Goal: Task Accomplishment & Management: Use online tool/utility

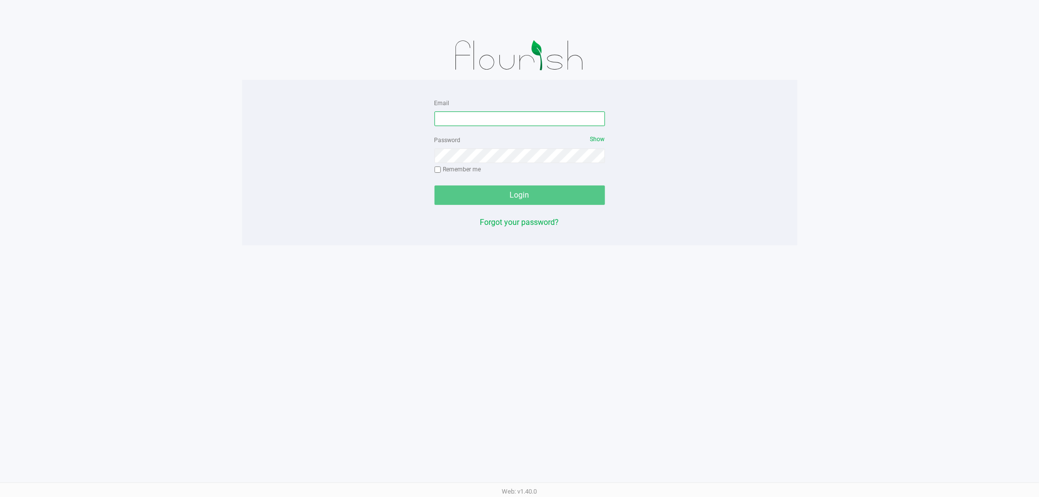
click at [499, 119] on input "Email" at bounding box center [520, 119] width 171 height 15
type input "sconcepcion@liveparallel.com"
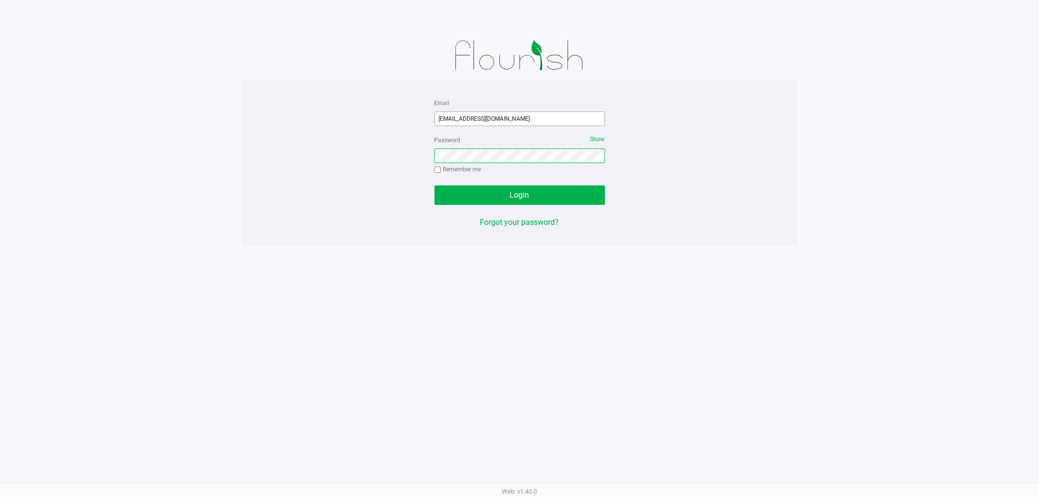
click at [435, 186] on button "Login" at bounding box center [520, 195] width 171 height 19
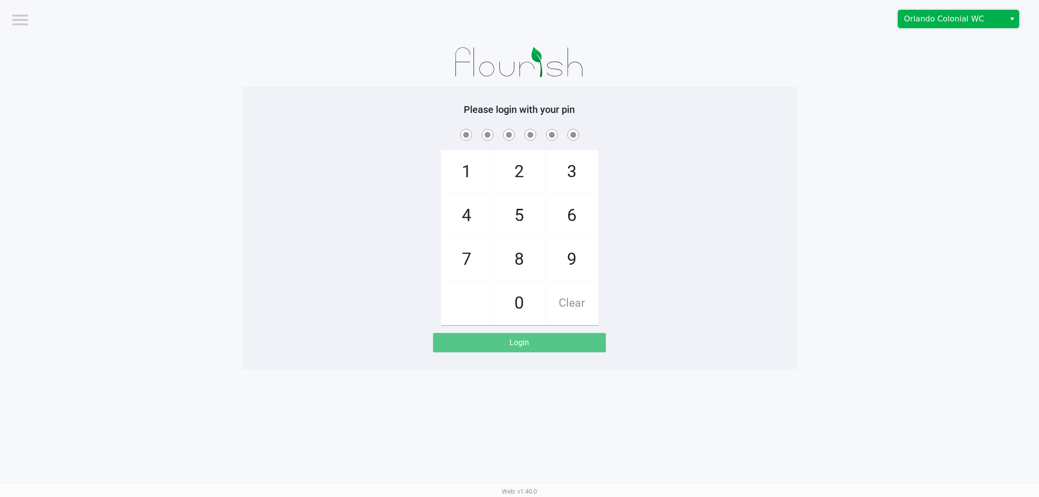
click at [974, 18] on span "Orlando Colonial WC" at bounding box center [951, 19] width 95 height 12
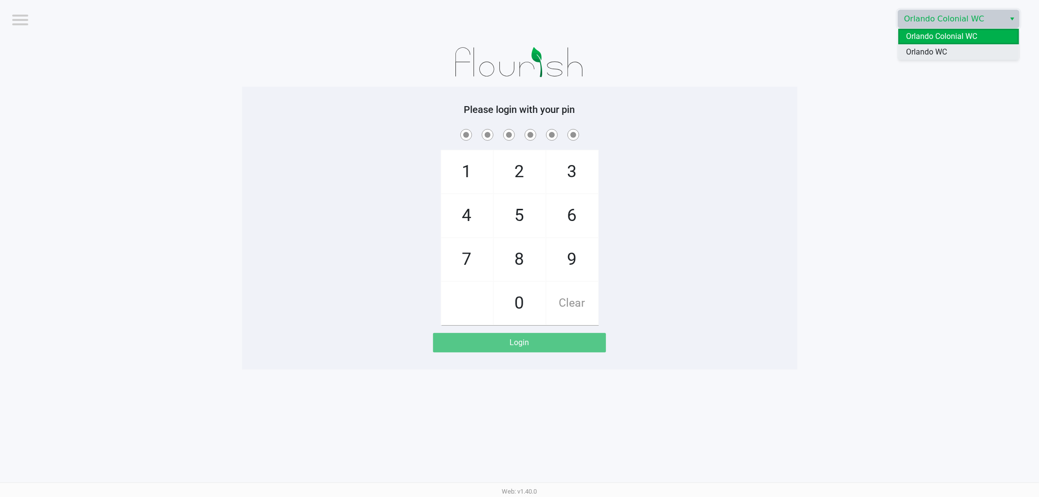
click at [946, 50] on span "Orlando WC" at bounding box center [926, 52] width 41 height 12
checkbox input "true"
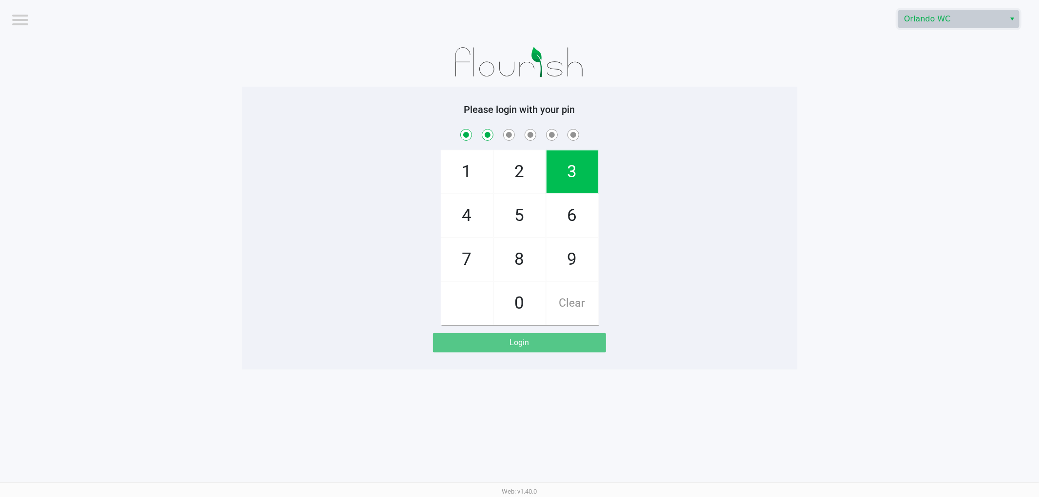
checkbox input "true"
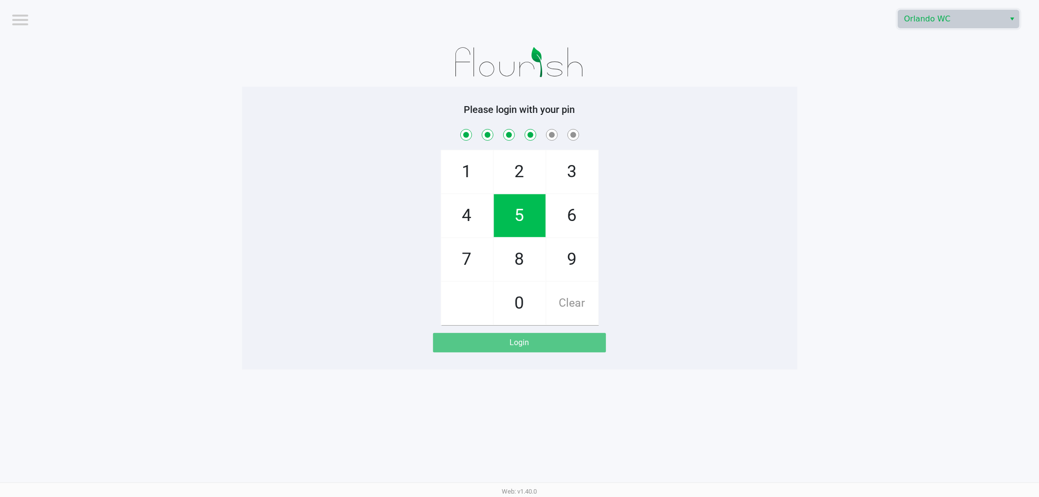
checkbox input "true"
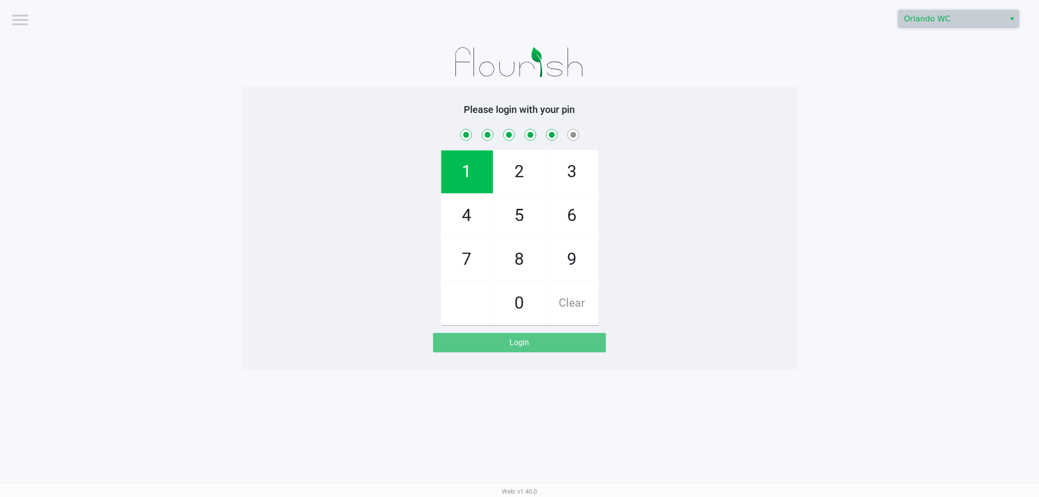
checkbox input "true"
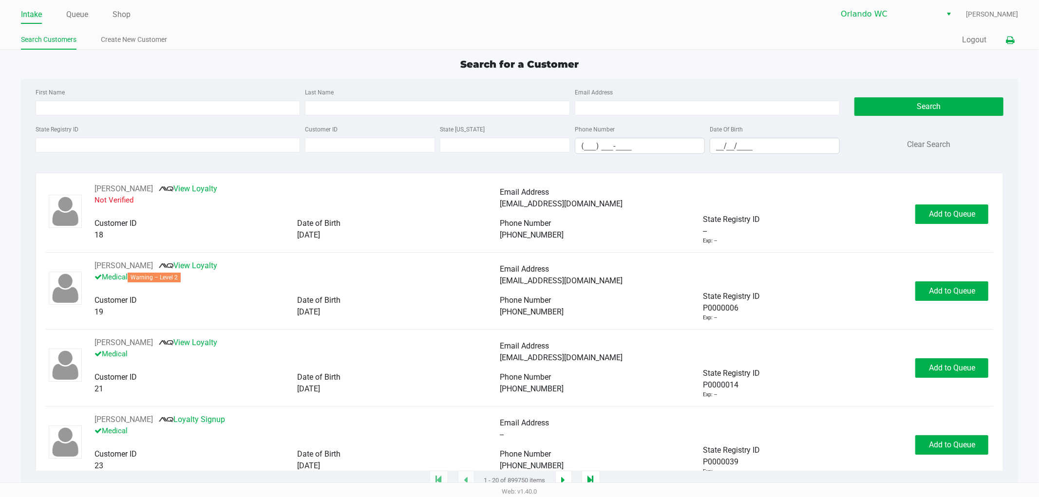
click at [1011, 38] on icon at bounding box center [1010, 40] width 8 height 7
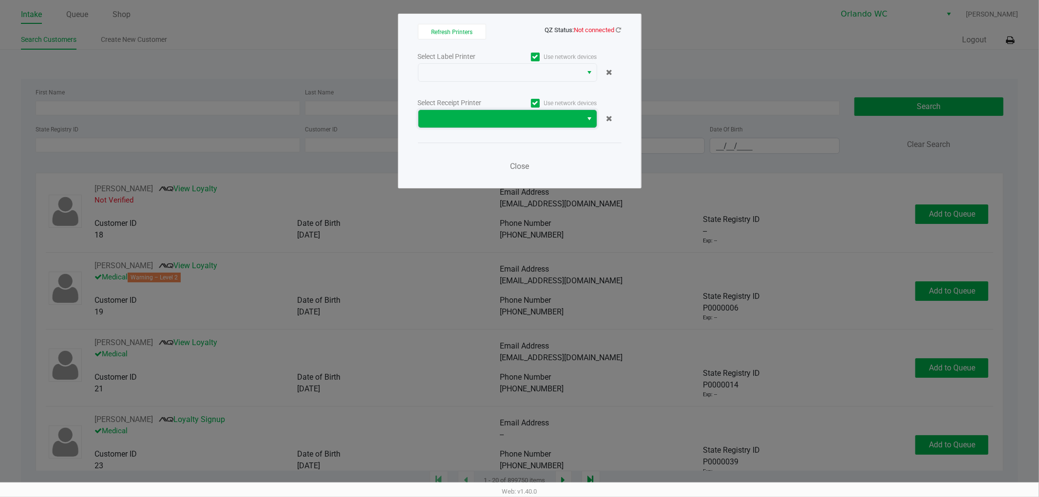
click at [462, 117] on span at bounding box center [500, 119] width 153 height 12
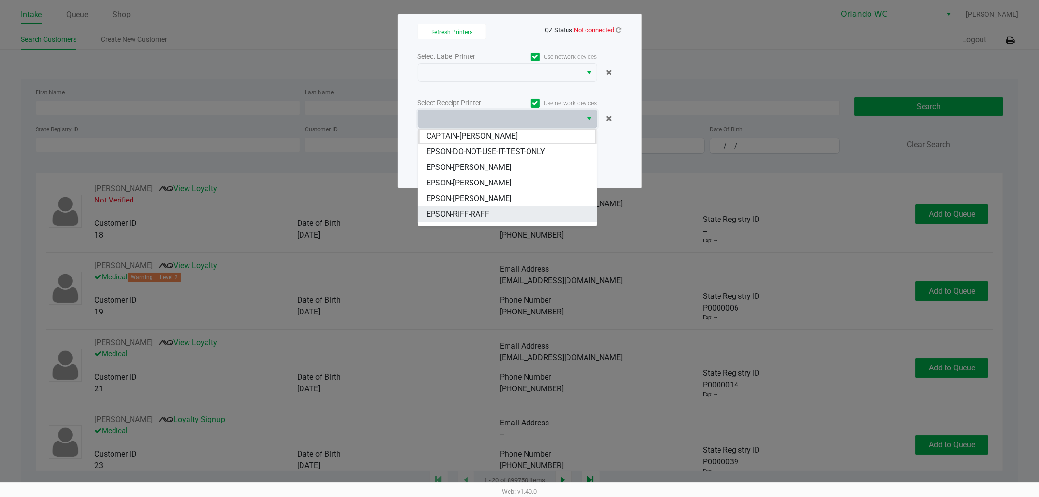
click at [478, 213] on span "EPSON-RIFF-RAFF" at bounding box center [457, 215] width 63 height 12
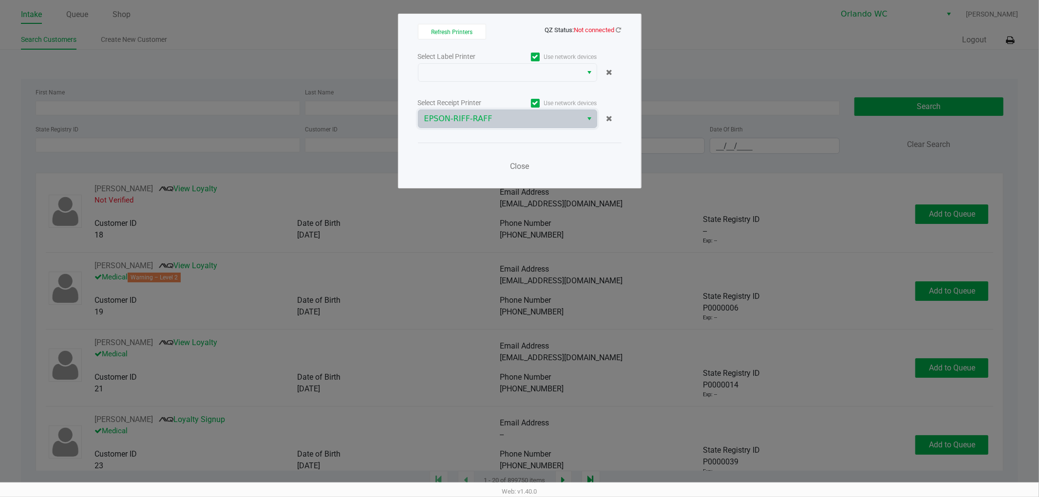
click at [289, 78] on ngb-modal-window "Refresh Printers QZ Status: Not connected Select Label Printer Use network devi…" at bounding box center [519, 248] width 1039 height 497
click at [525, 162] on span "Close" at bounding box center [519, 166] width 19 height 9
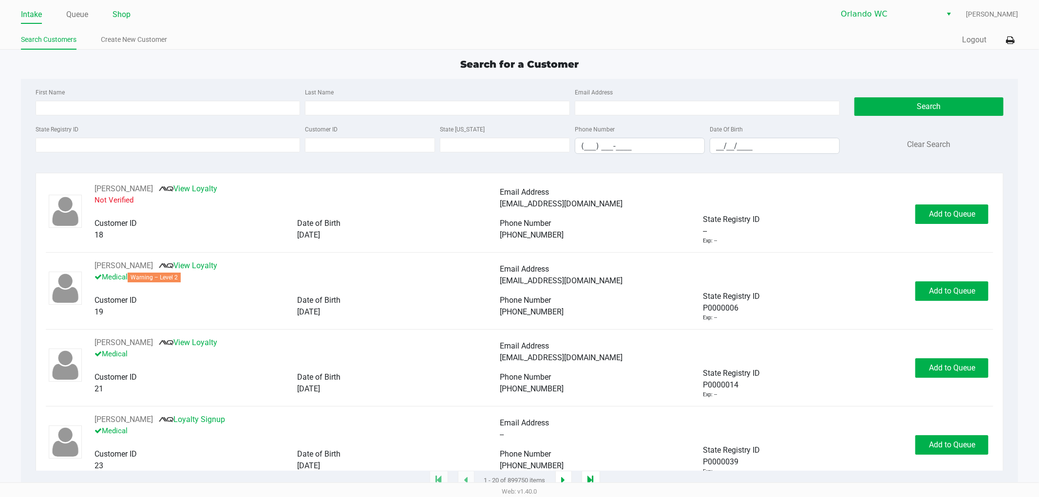
click at [122, 13] on link "Shop" at bounding box center [122, 15] width 18 height 14
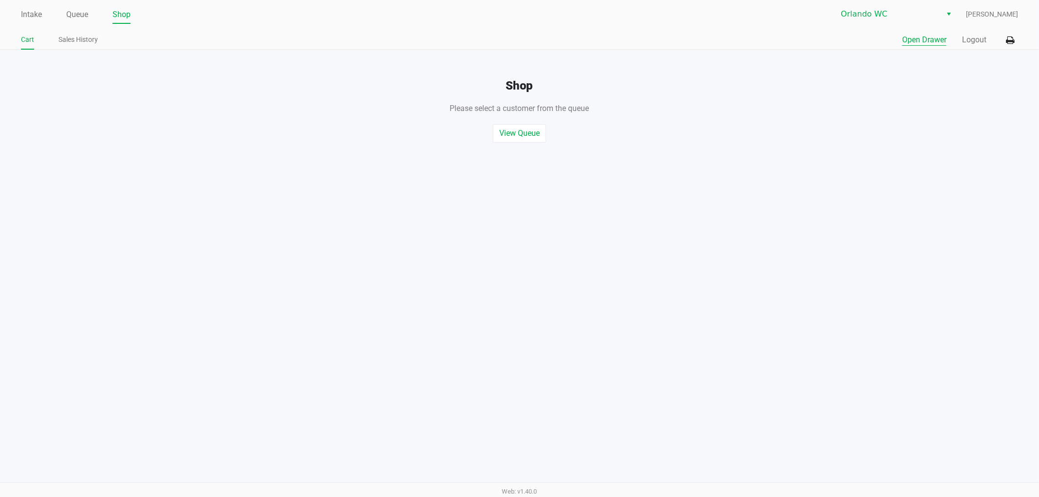
click at [936, 38] on button "Open Drawer" at bounding box center [924, 40] width 44 height 12
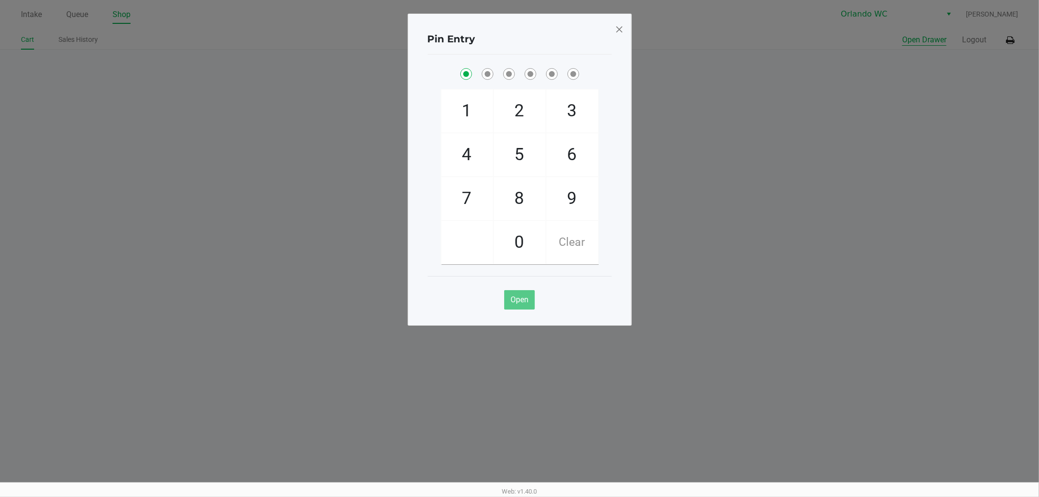
checkbox input "true"
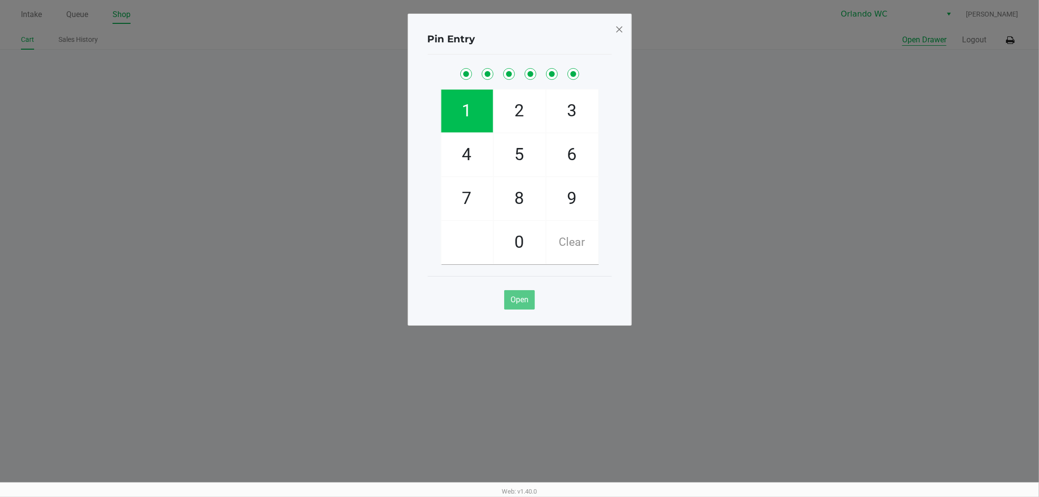
checkbox input "true"
click at [621, 27] on span at bounding box center [619, 29] width 9 height 16
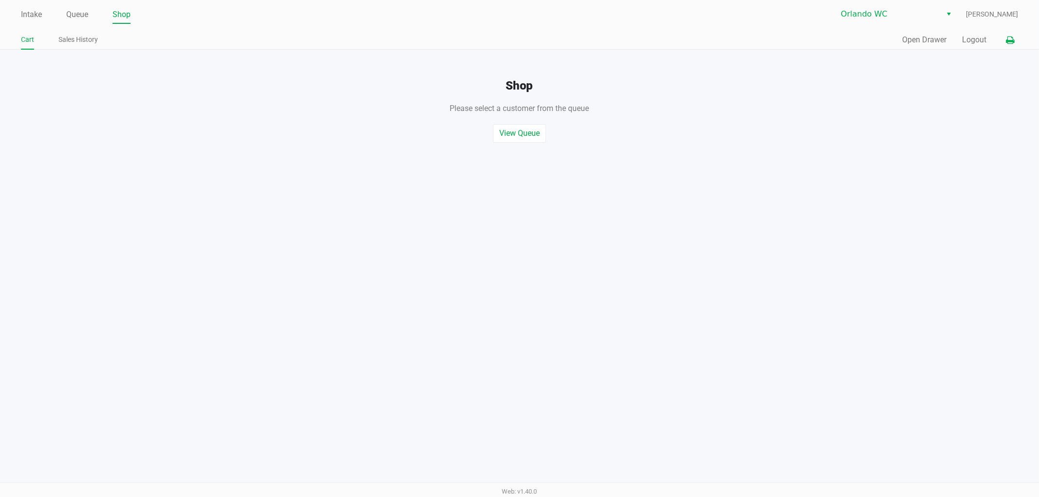
click at [1012, 37] on icon at bounding box center [1010, 40] width 8 height 7
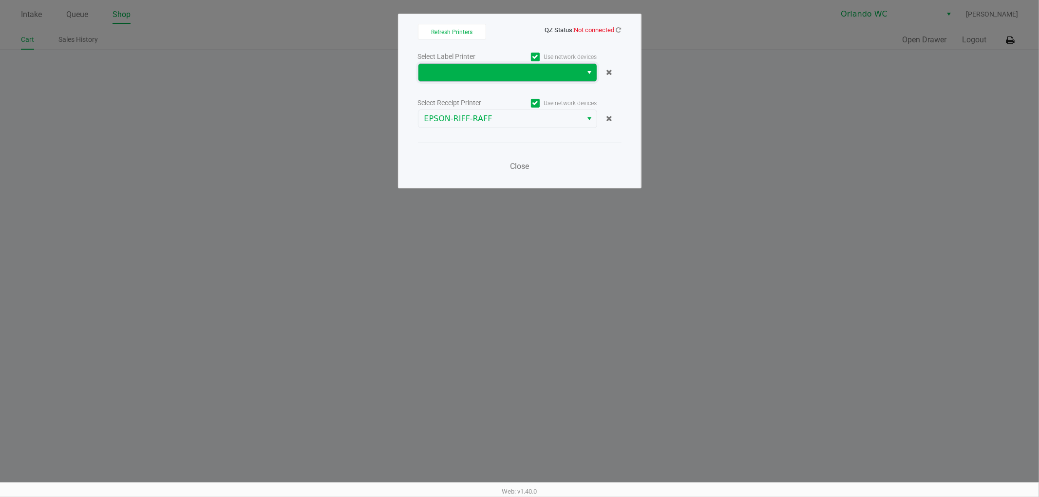
click at [523, 71] on span at bounding box center [500, 73] width 153 height 12
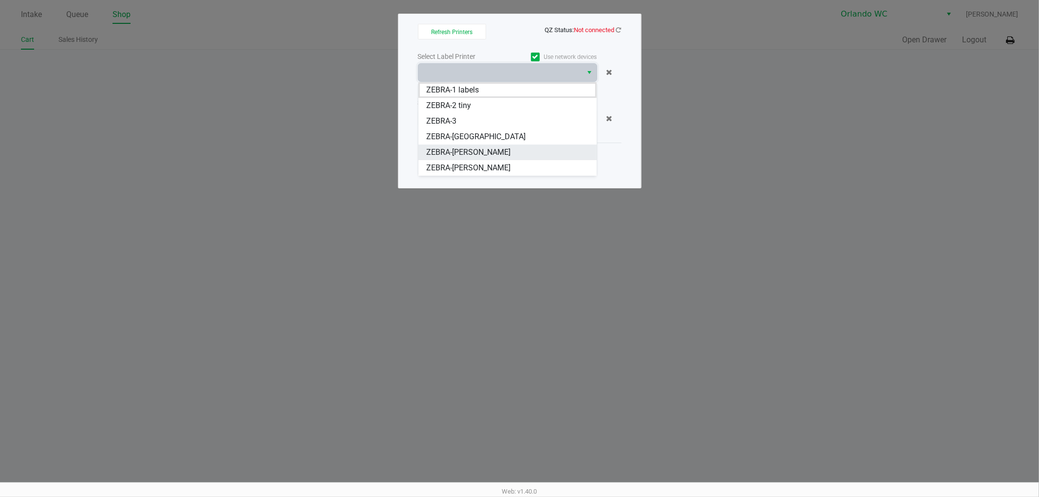
click at [490, 148] on span "ZEBRA-RODNEY-ATKINS" at bounding box center [468, 153] width 84 height 12
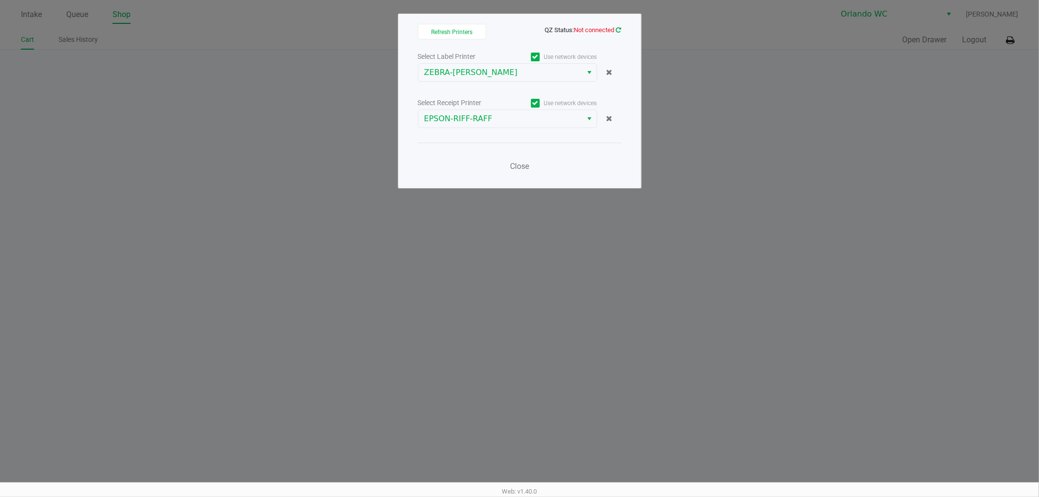
click at [617, 31] on icon at bounding box center [618, 30] width 5 height 6
click at [519, 169] on span "Close" at bounding box center [519, 166] width 19 height 9
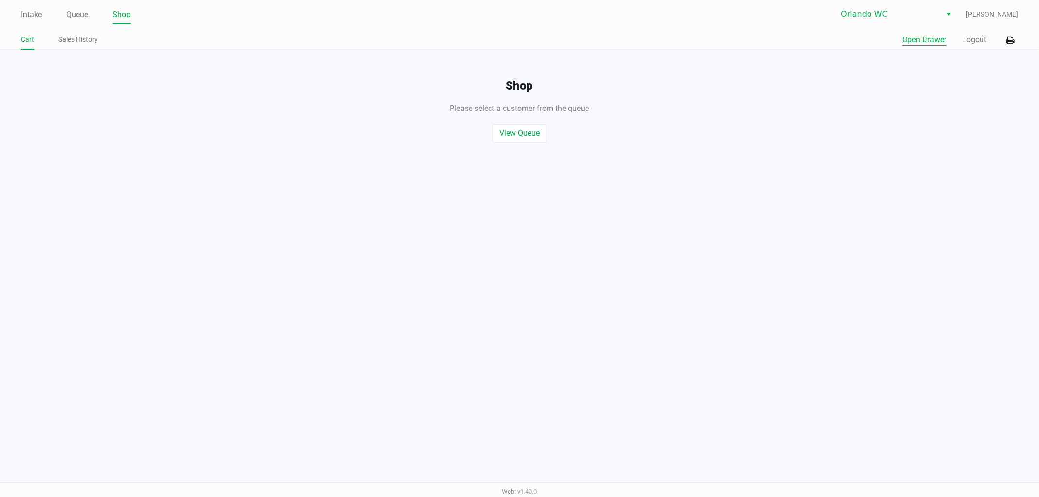
click at [924, 45] on button "Open Drawer" at bounding box center [924, 40] width 44 height 12
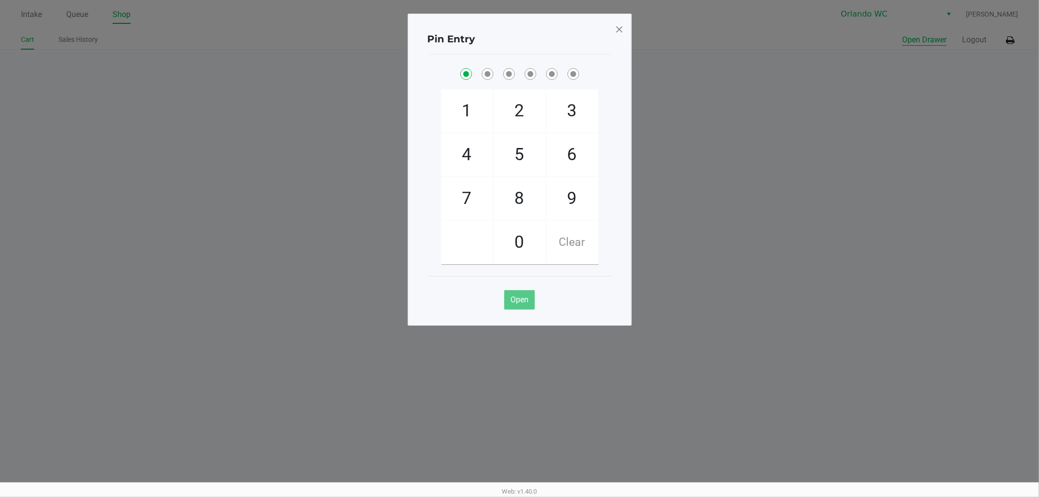
checkbox input "true"
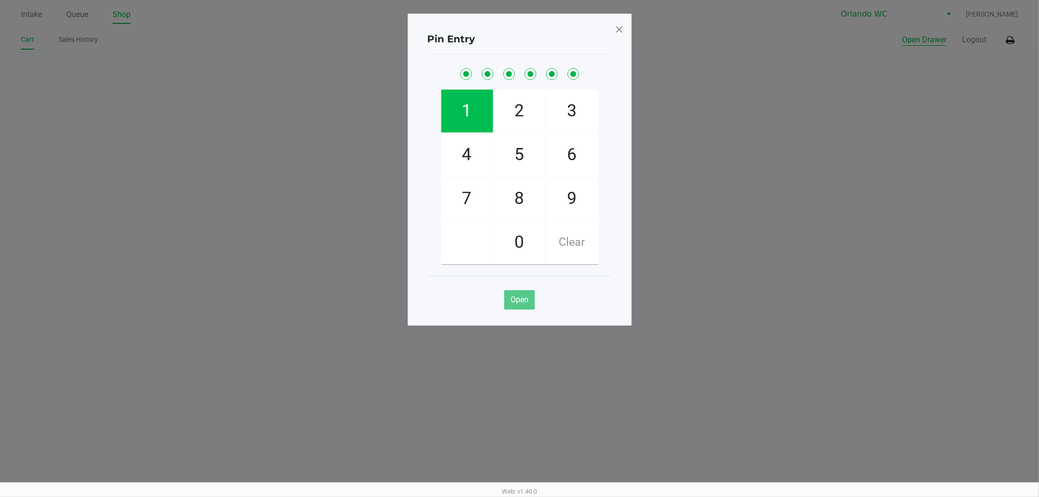
checkbox input "true"
click at [621, 26] on span at bounding box center [619, 29] width 9 height 16
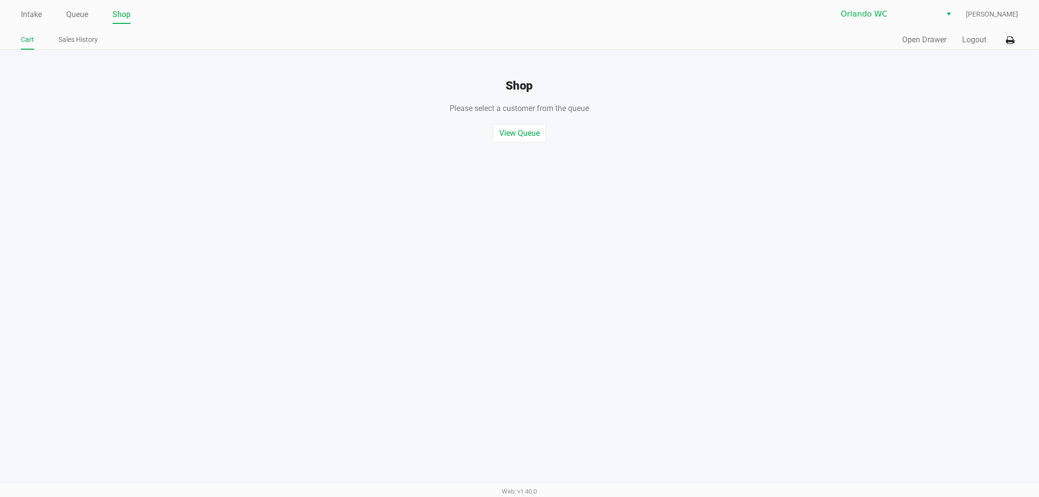
click at [410, 27] on div "Intake Queue Shop Orlando WC Sasha Concepcion Cart Sales History Quick Sale Ope…" at bounding box center [519, 25] width 1039 height 50
click at [525, 116] on div "Shop Please select a customer from the queue , or start a quick sale View Queue…" at bounding box center [520, 96] width 1054 height 93
click at [525, 123] on div "View Queue Start Quick Sale" at bounding box center [520, 128] width 1054 height 28
click at [530, 135] on button "View Queue" at bounding box center [519, 133] width 53 height 19
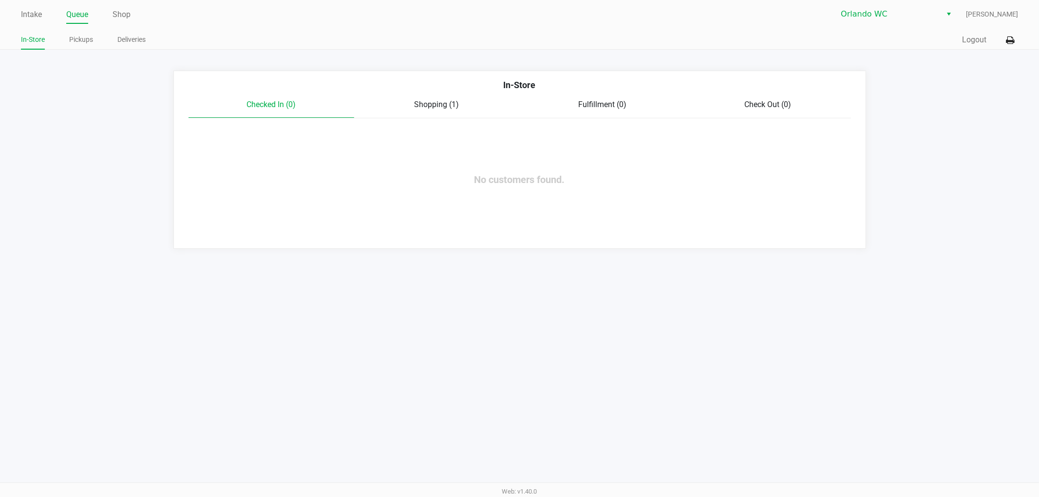
click at [966, 16] on span "Sasha Concepcion" at bounding box center [992, 14] width 52 height 10
click at [974, 40] on button "Logout" at bounding box center [974, 40] width 24 height 12
